Goal: Task Accomplishment & Management: Use online tool/utility

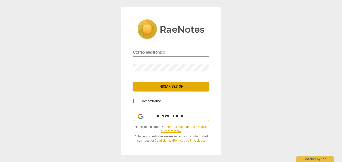
type input "[EMAIL_ADDRESS][DOMAIN_NAME]"
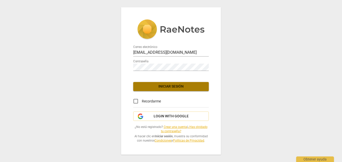
click at [166, 87] on span "Iniciar sesión" at bounding box center [170, 86] width 67 height 5
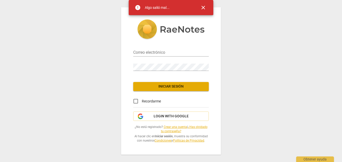
type input "[EMAIL_ADDRESS][DOMAIN_NAME]"
click at [178, 88] on span "Iniciar sesión" at bounding box center [170, 86] width 67 height 5
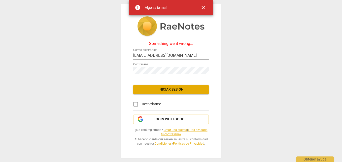
click at [181, 89] on span "Iniciar sesión" at bounding box center [170, 89] width 67 height 5
click at [181, 89] on button "Iniciar sesión" at bounding box center [170, 89] width 75 height 9
